Goal: Task Accomplishment & Management: Use online tool/utility

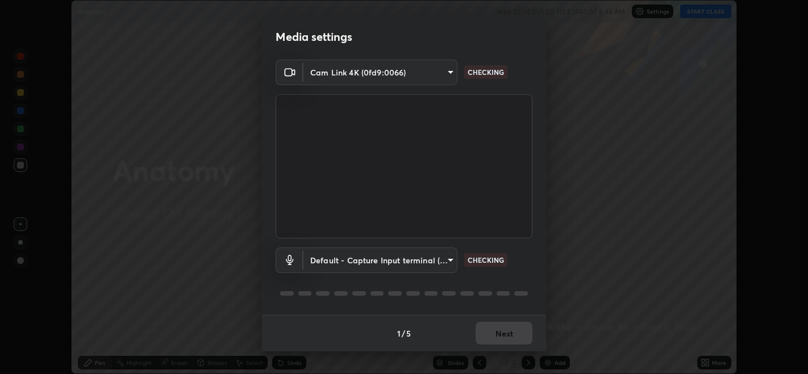
scroll to position [374, 808]
click at [449, 261] on body "Erase all Anatomy WAS SCHEDULED TO START AT 8:45 AM Settings START CLASS Settin…" at bounding box center [404, 187] width 808 height 374
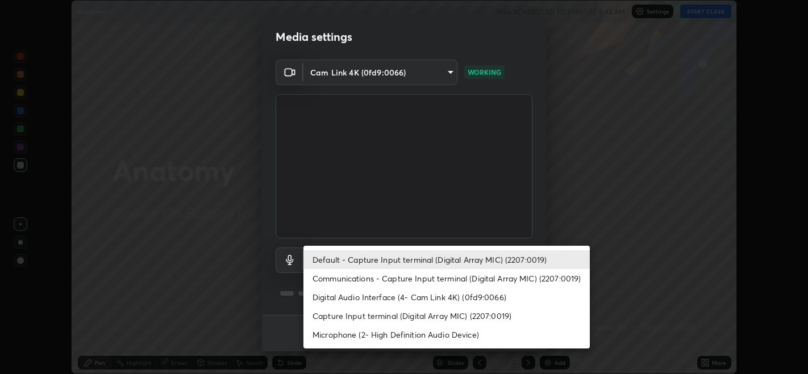
click at [364, 280] on li "Communications - Capture Input terminal (Digital Array MIC) (2207:0019)" at bounding box center [446, 278] width 286 height 19
type input "communications"
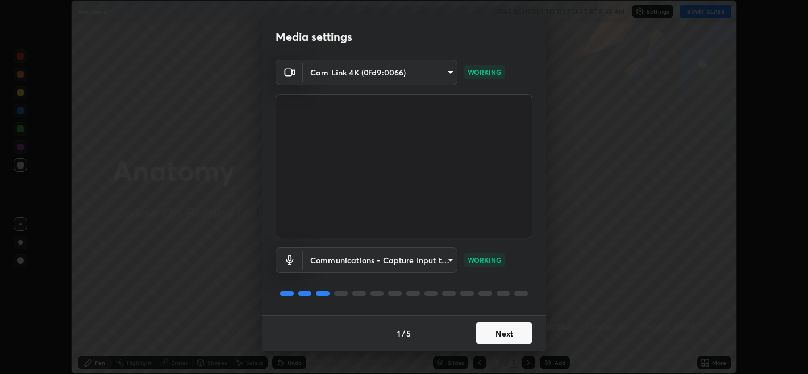
click at [501, 336] on button "Next" at bounding box center [504, 333] width 57 height 23
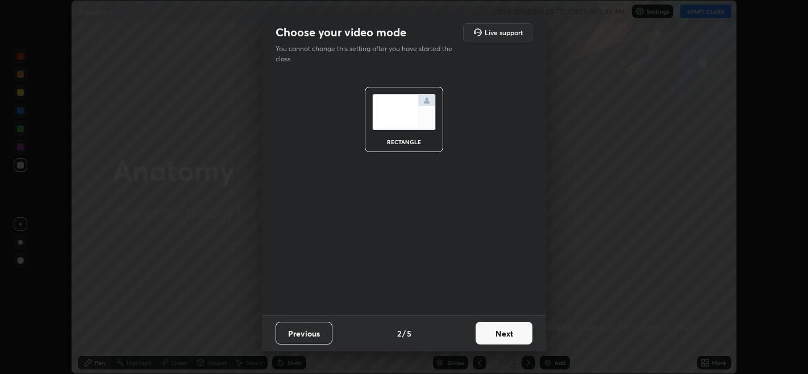
click at [506, 335] on button "Next" at bounding box center [504, 333] width 57 height 23
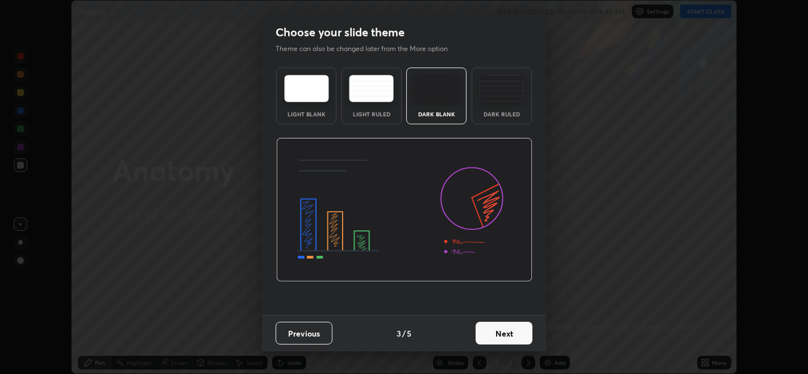
click at [518, 337] on button "Next" at bounding box center [504, 333] width 57 height 23
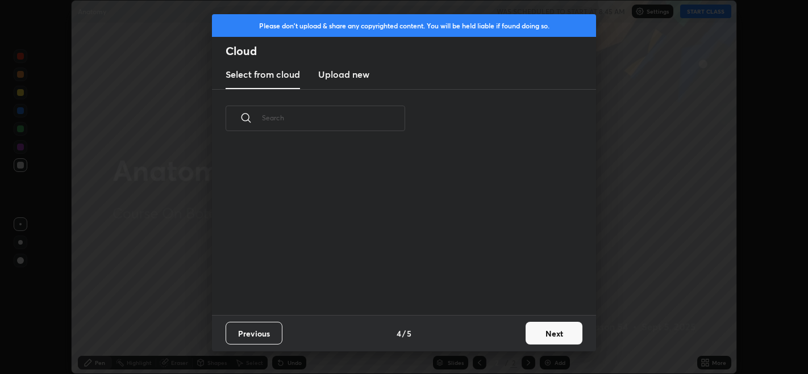
click at [535, 335] on button "Next" at bounding box center [554, 333] width 57 height 23
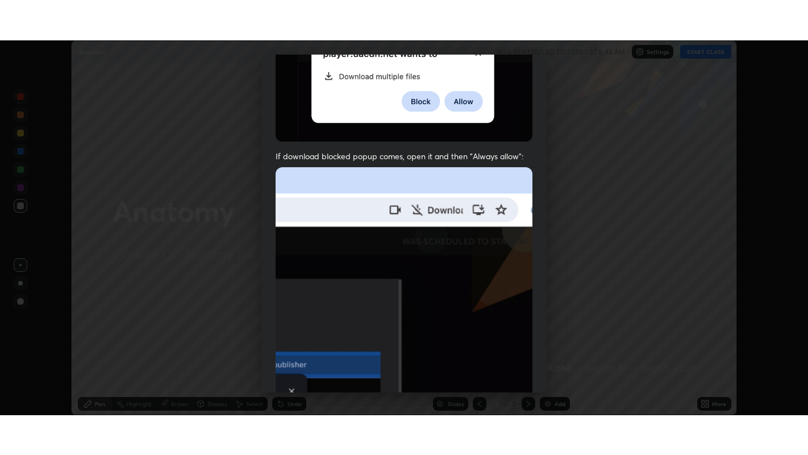
scroll to position [230, 0]
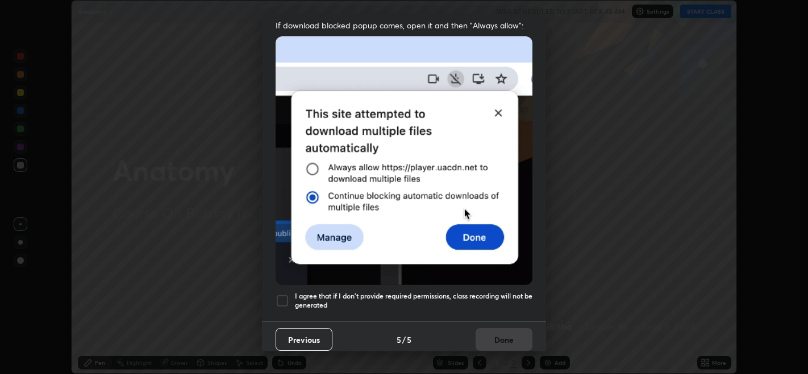
click at [287, 294] on div at bounding box center [283, 301] width 14 height 14
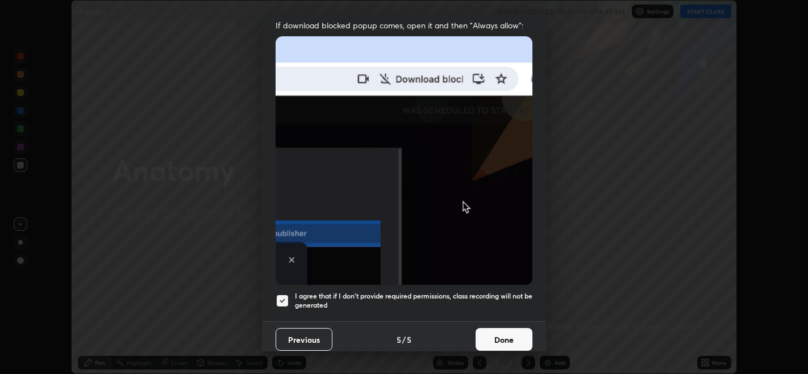
click at [495, 332] on button "Done" at bounding box center [504, 339] width 57 height 23
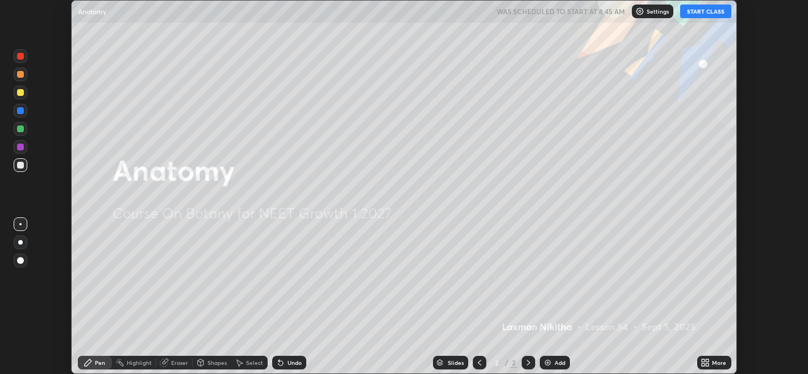
click at [686, 16] on button "START CLASS" at bounding box center [705, 12] width 51 height 14
click at [715, 362] on div "More" at bounding box center [719, 363] width 14 height 6
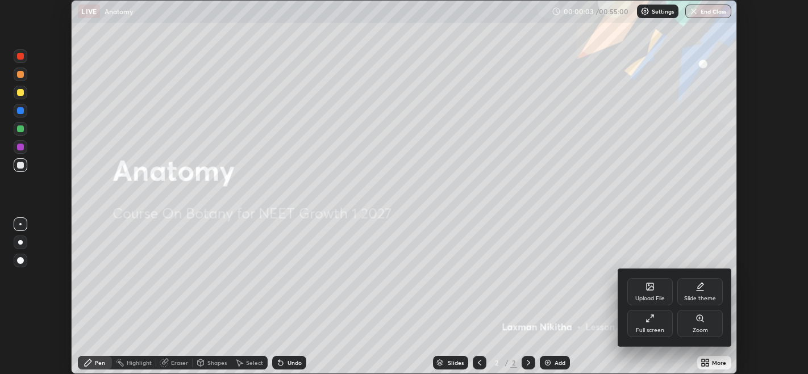
click at [652, 328] on div "Full screen" at bounding box center [650, 331] width 28 height 6
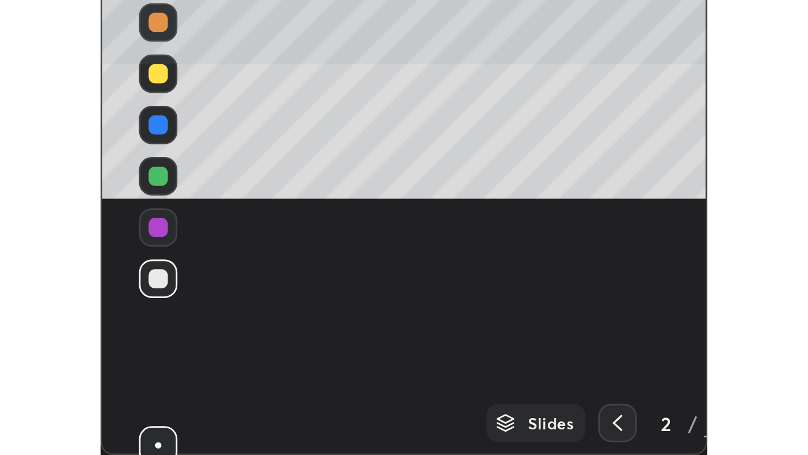
scroll to position [455, 808]
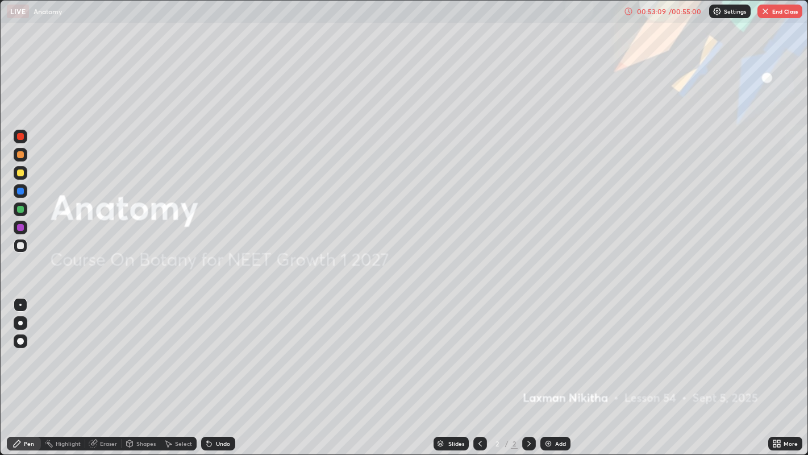
click at [780, 15] on button "End Class" at bounding box center [780, 12] width 45 height 14
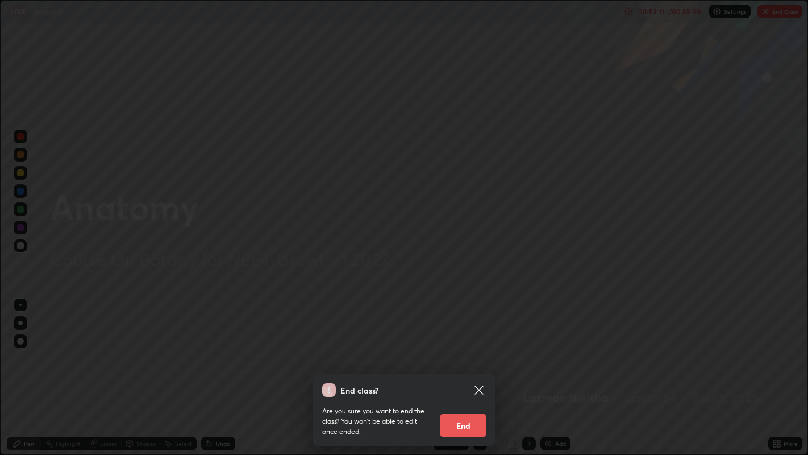
click at [463, 374] on button "End" at bounding box center [462, 425] width 45 height 23
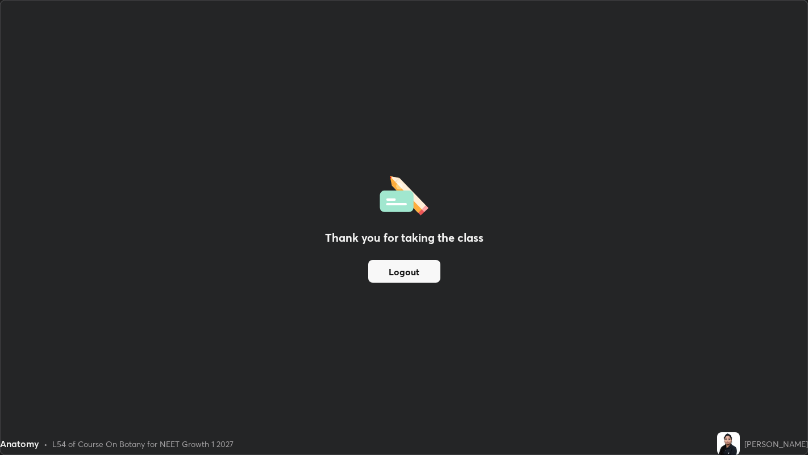
click at [421, 273] on button "Logout" at bounding box center [404, 271] width 72 height 23
